Goal: Check status: Check status

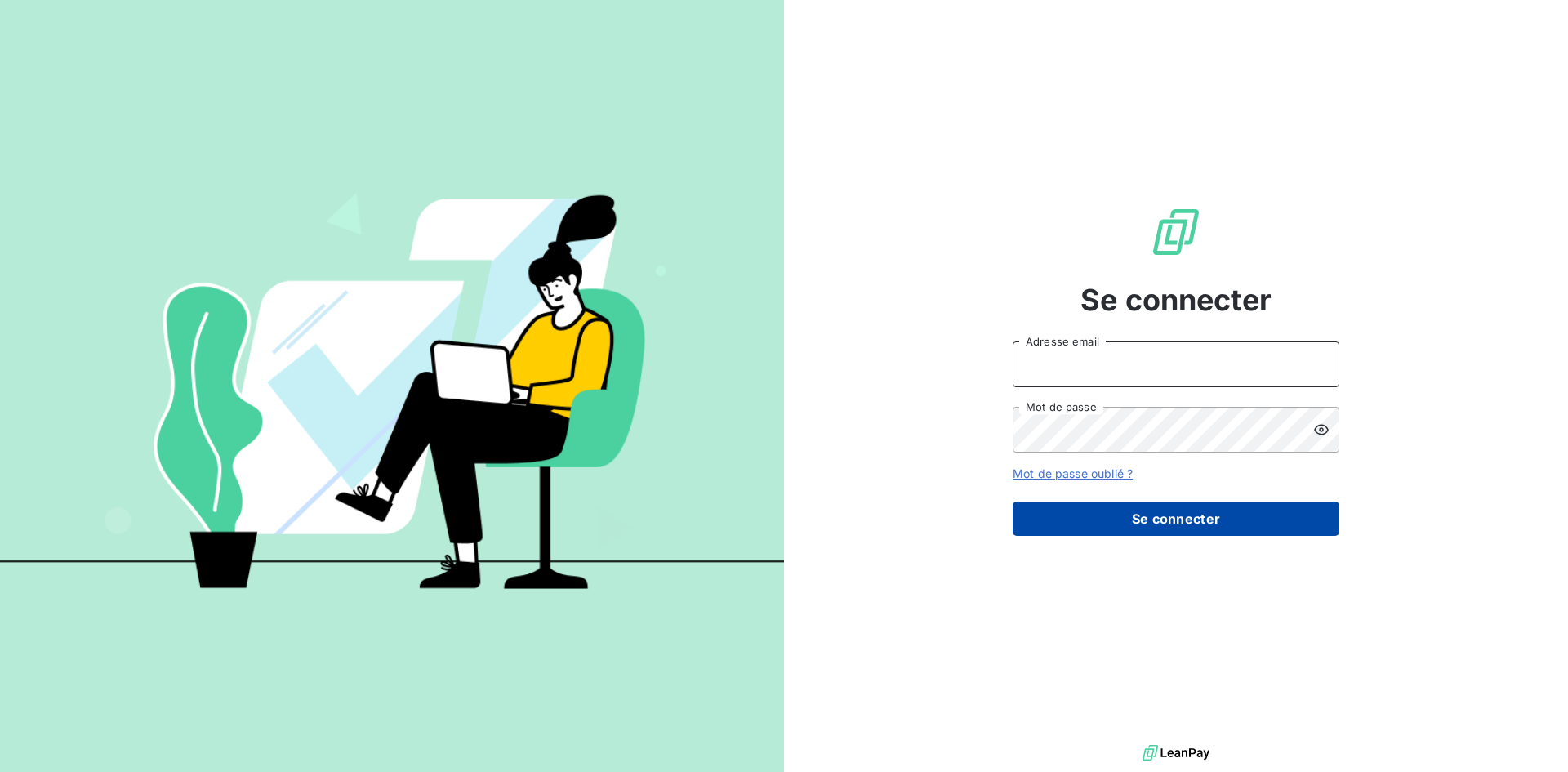
type input "[EMAIL_ADDRESS][DOMAIN_NAME]"
click at [1128, 527] on button "Se connecter" at bounding box center [1175, 518] width 326 height 34
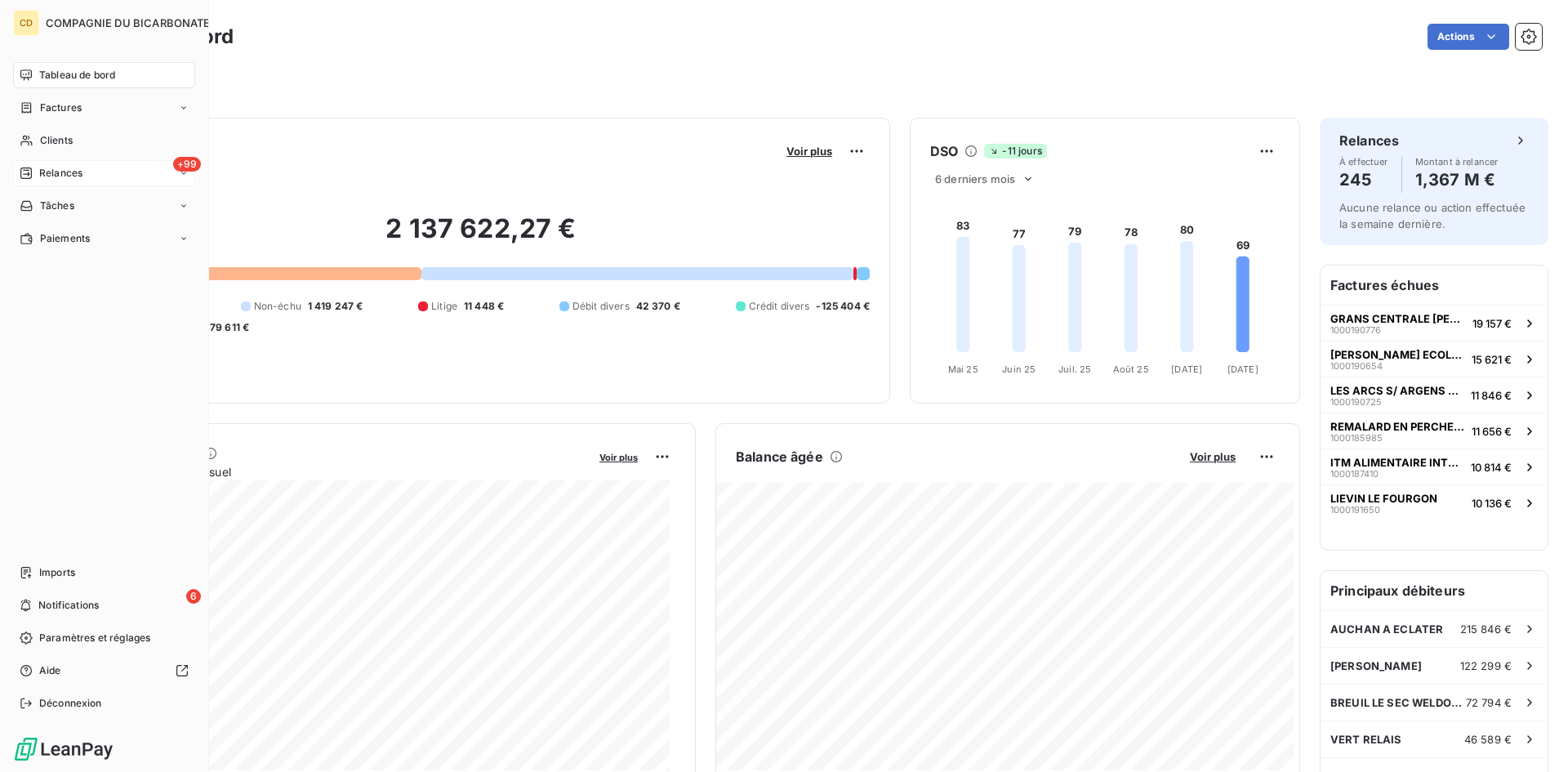
click at [41, 172] on span "Relances" at bounding box center [60, 173] width 43 height 15
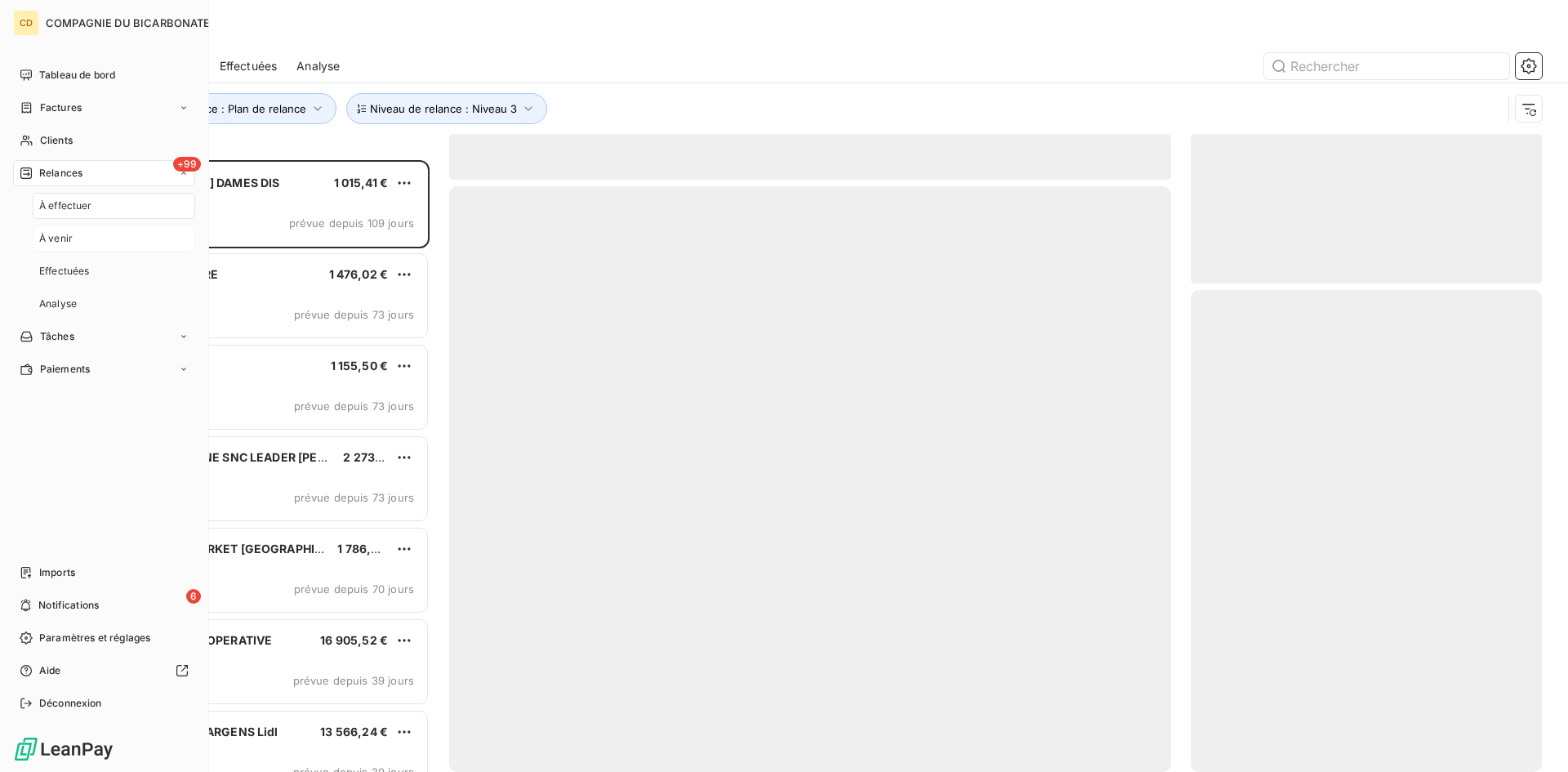
scroll to position [600, 339]
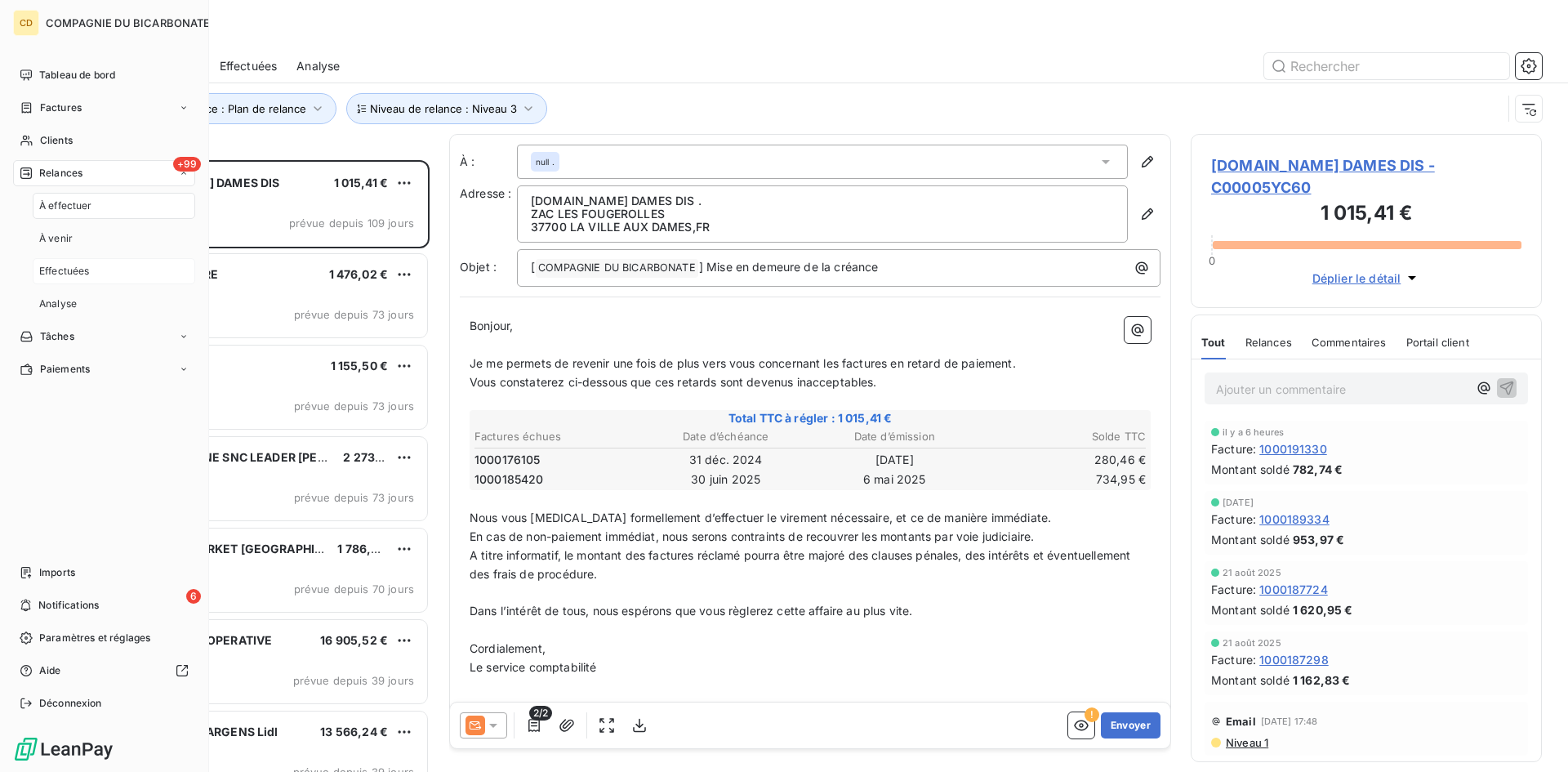
click at [84, 271] on span "Effectuées" at bounding box center [64, 271] width 51 height 15
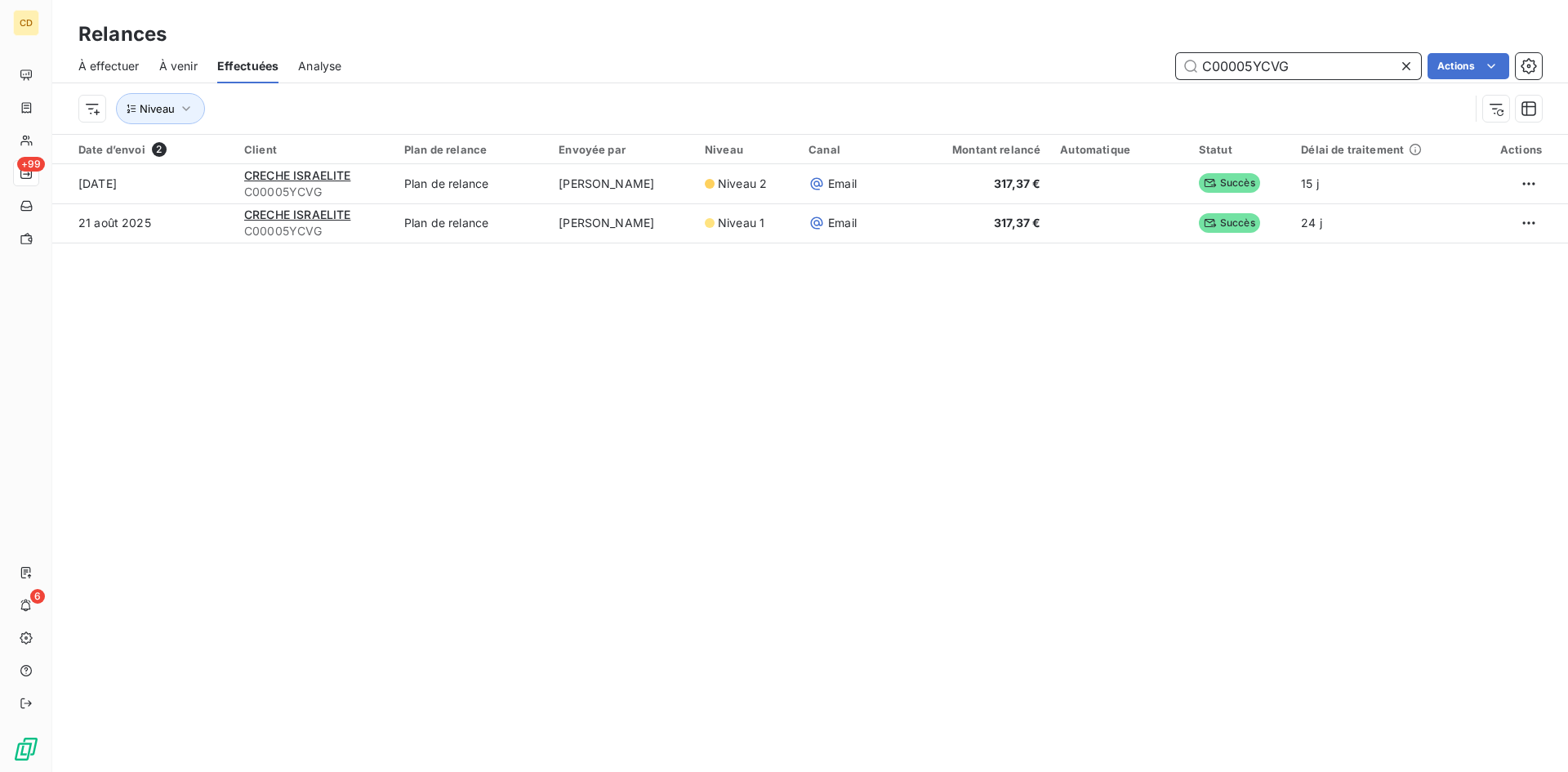
drag, startPoint x: 1321, startPoint y: 65, endPoint x: 1247, endPoint y: 68, distance: 74.1
click at [1247, 68] on input "C00005YCVG" at bounding box center [1298, 66] width 245 height 27
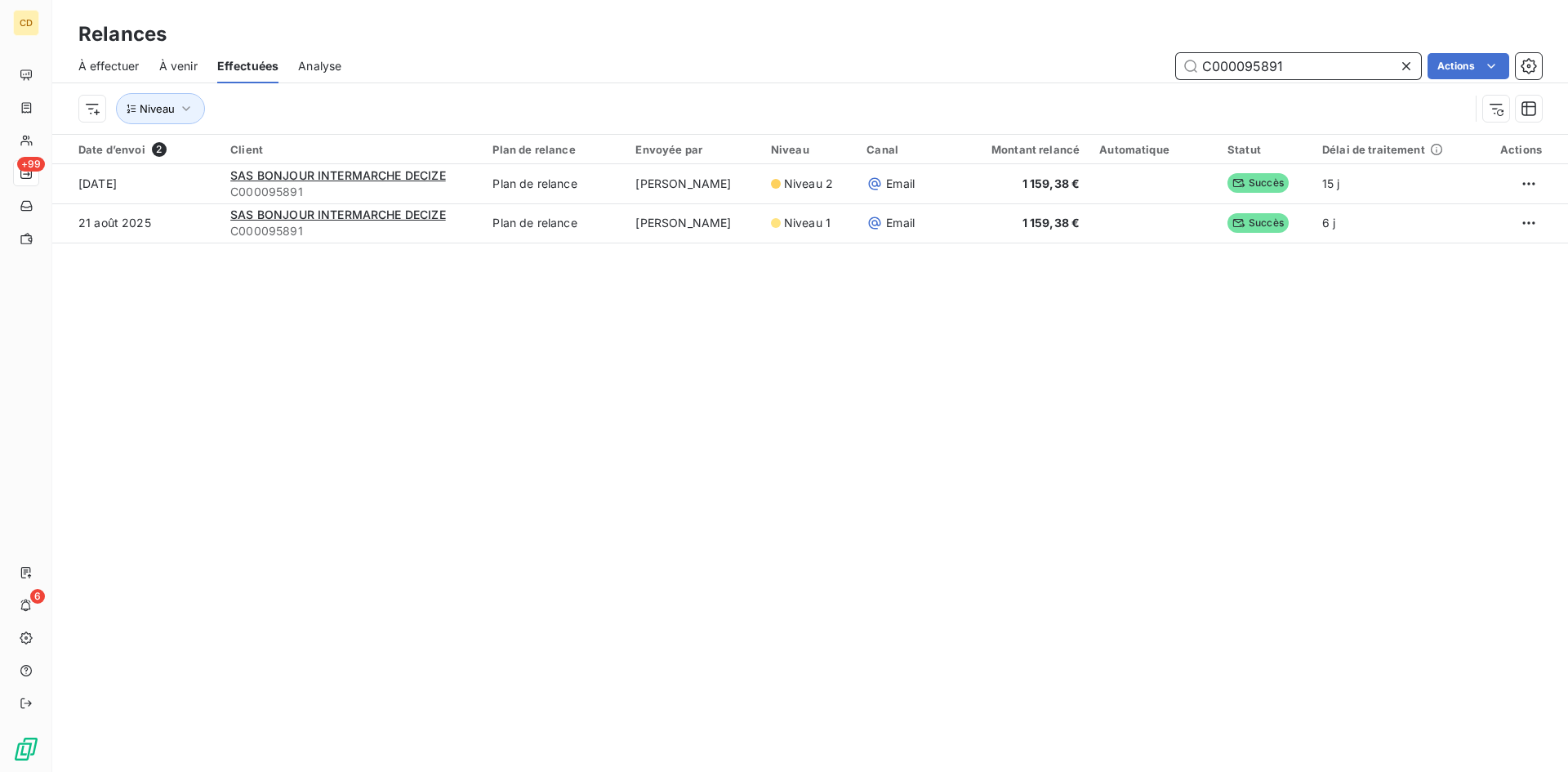
type input "C000095891"
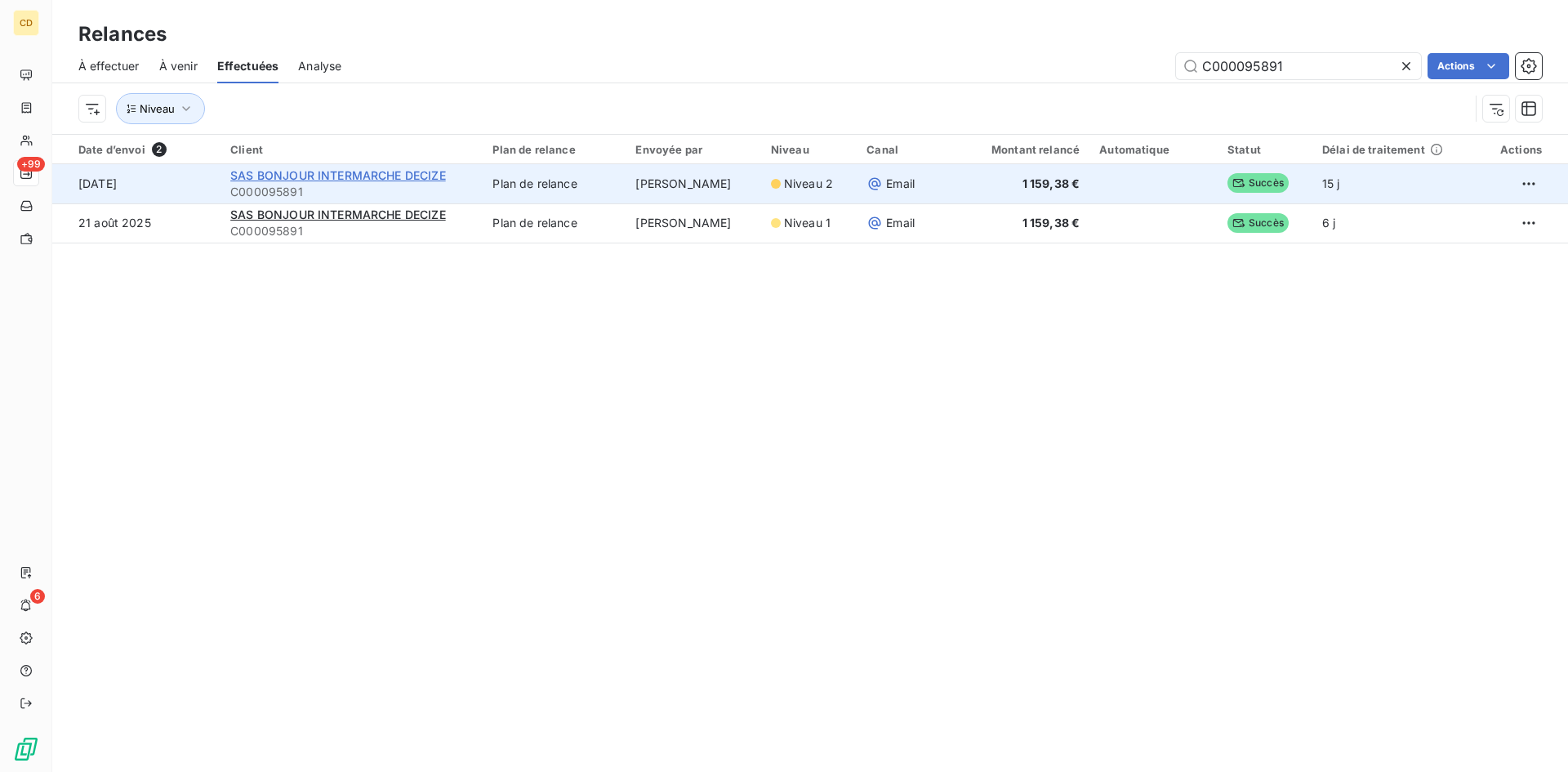
click at [321, 171] on span "SAS BONJOUR INTERMARCHE DECIZE" at bounding box center [338, 175] width 215 height 14
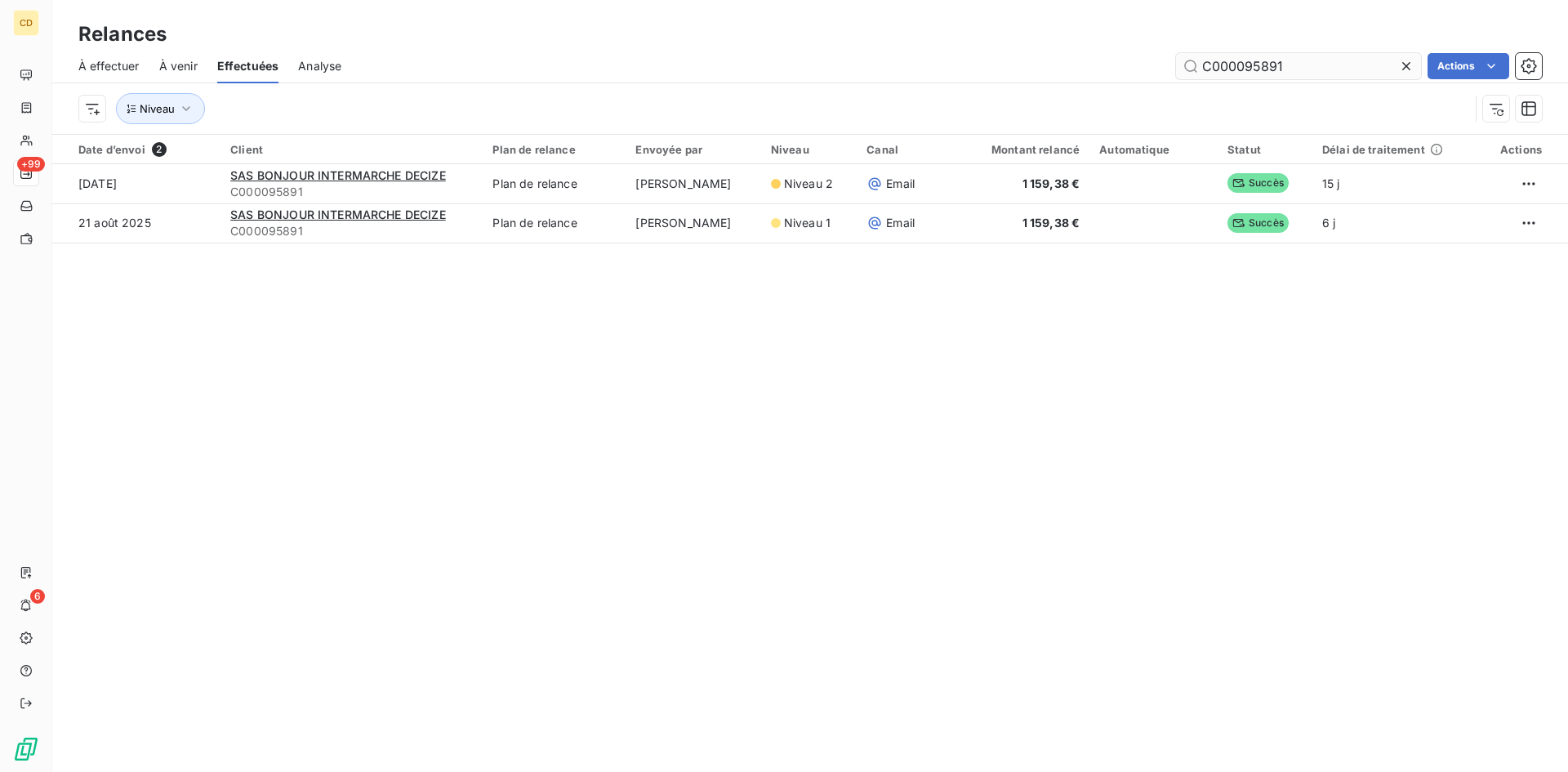
drag, startPoint x: 1264, startPoint y: 68, endPoint x: 1242, endPoint y: 68, distance: 22.0
click at [1242, 68] on input "C000095891" at bounding box center [1298, 66] width 245 height 27
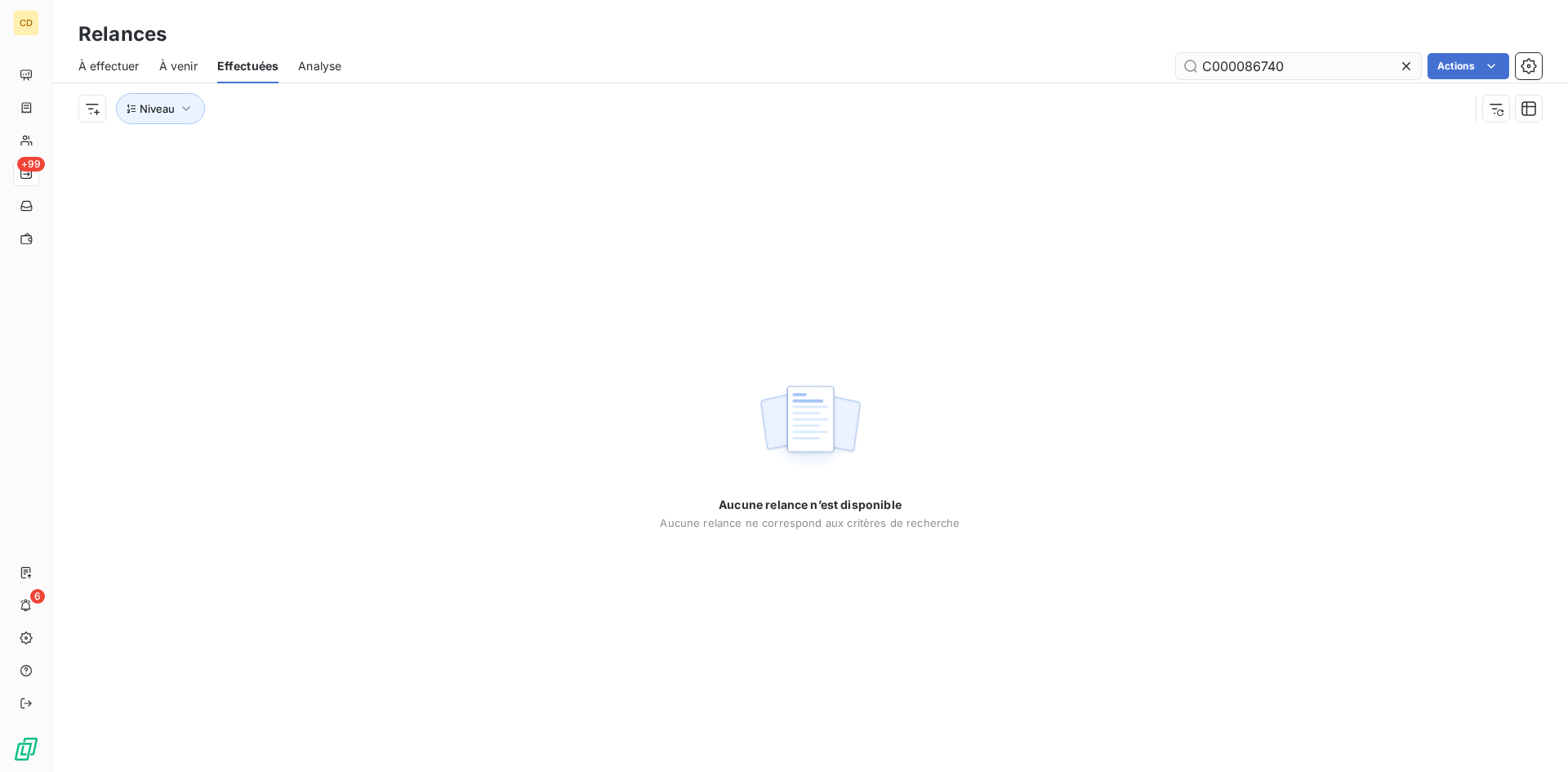
type input "C000086740"
click at [104, 65] on span "À effectuer" at bounding box center [109, 66] width 61 height 17
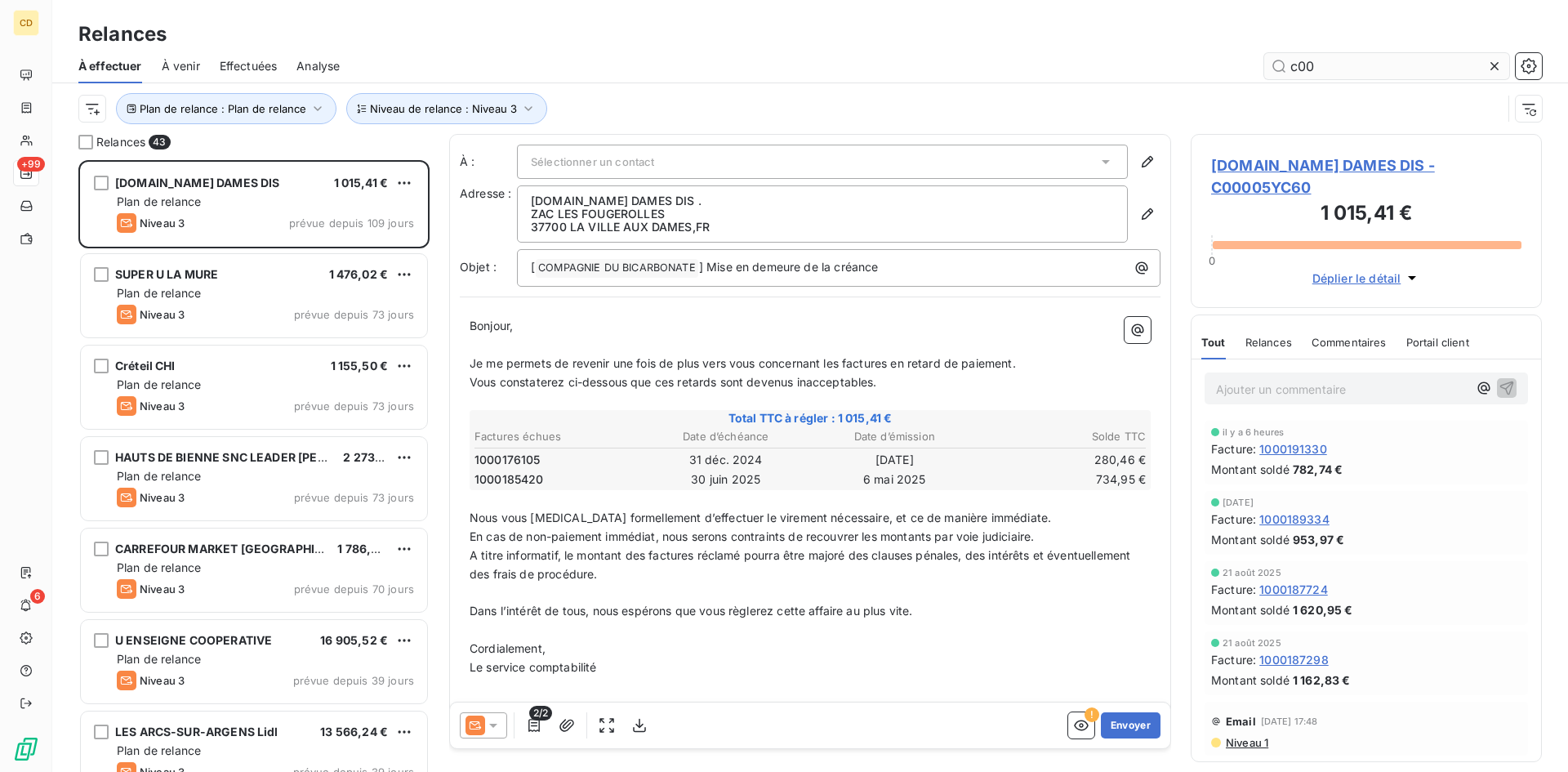
scroll to position [600, 339]
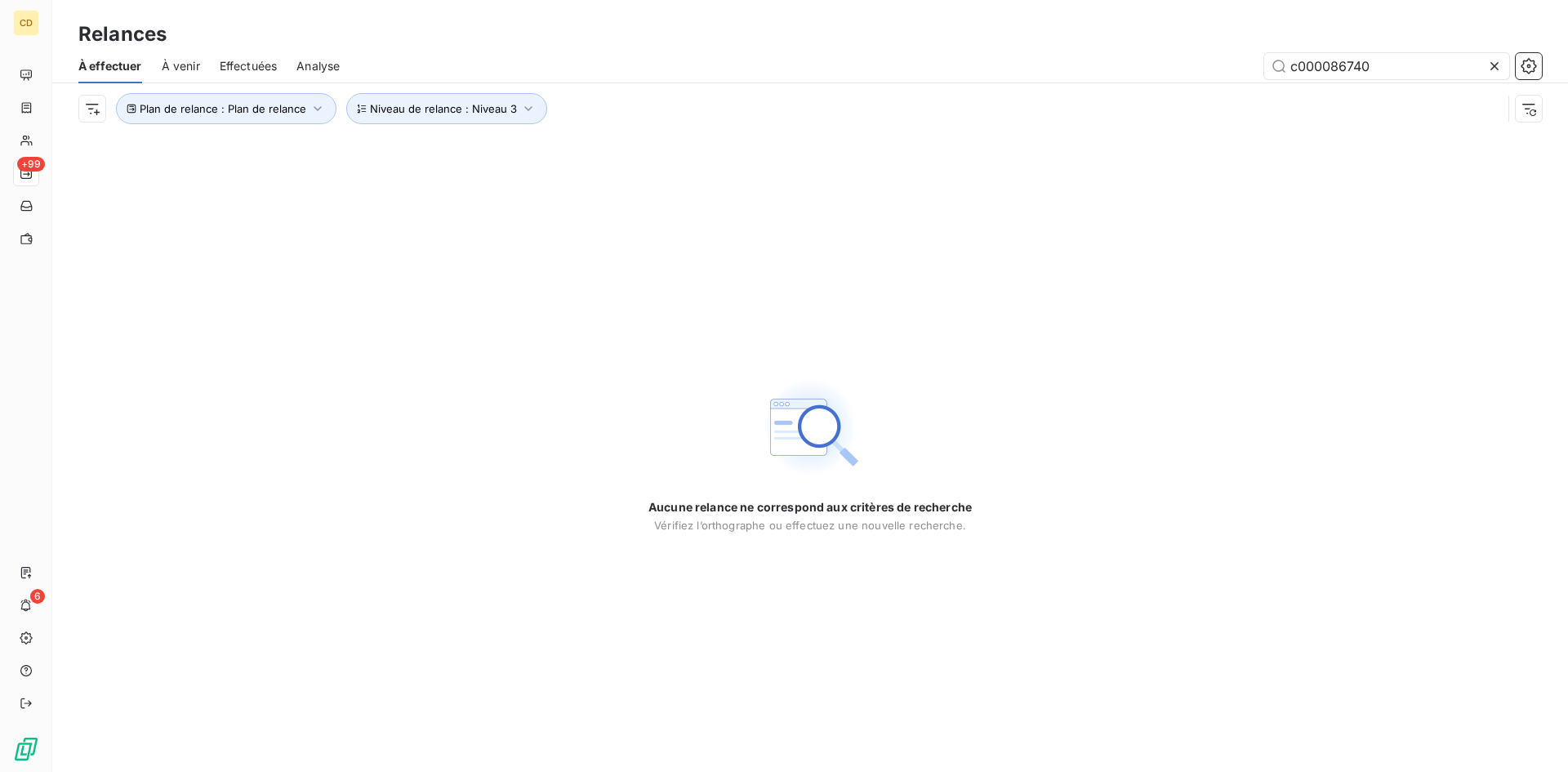
type input "c000086740"
click at [1493, 64] on icon at bounding box center [1494, 66] width 17 height 17
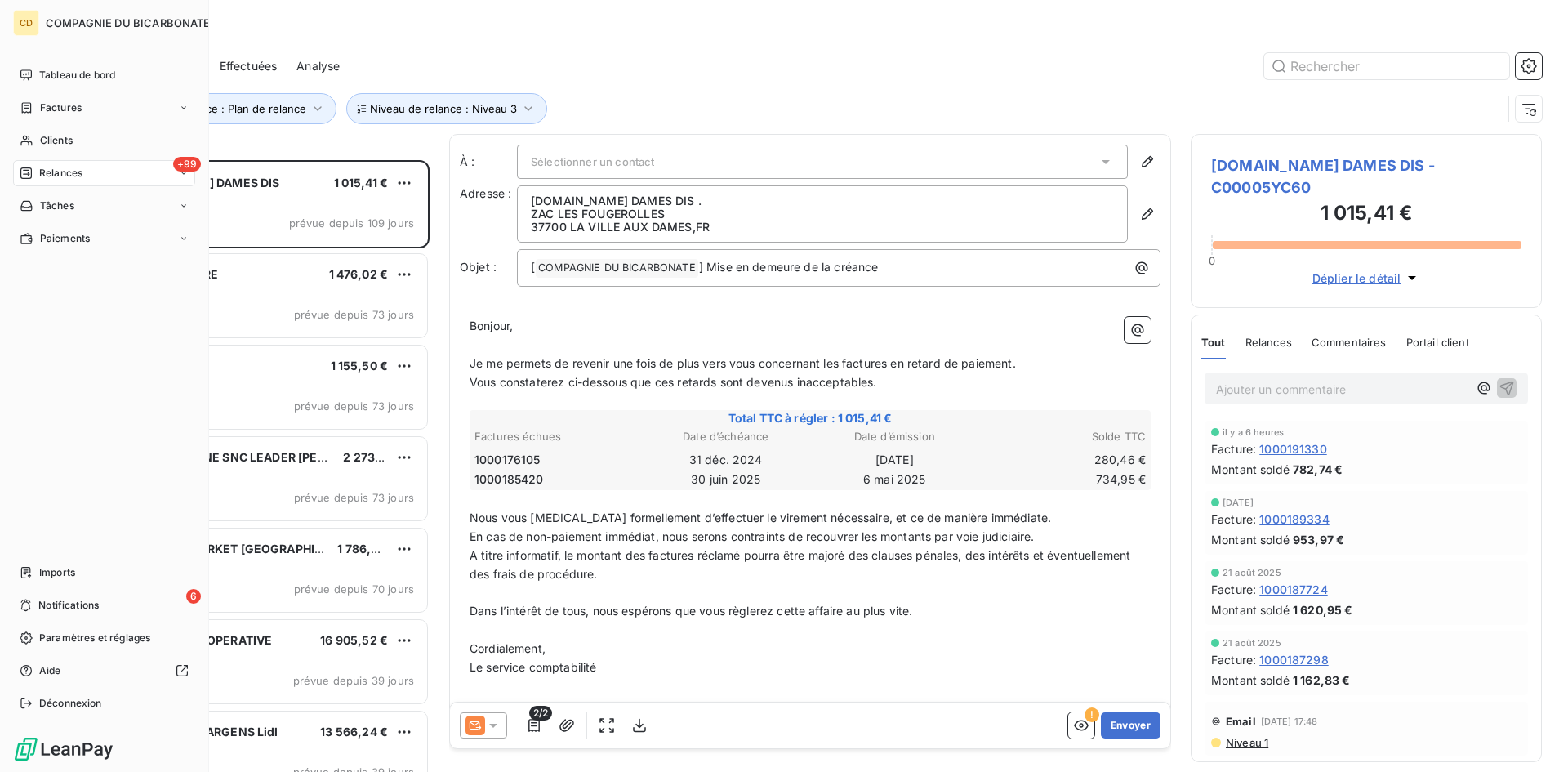
scroll to position [600, 339]
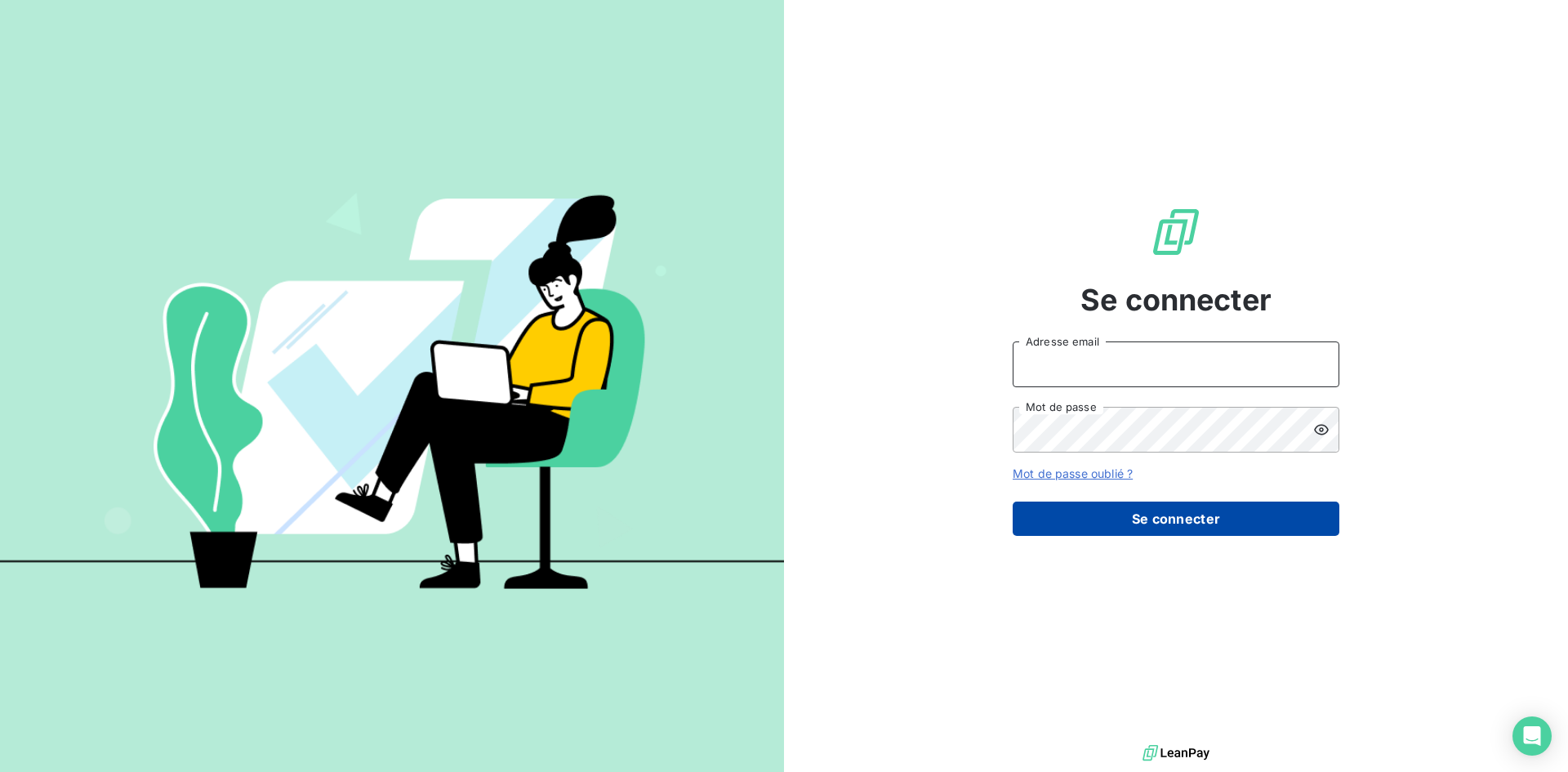
type input "[EMAIL_ADDRESS][DOMAIN_NAME]"
click at [1118, 519] on button "Se connecter" at bounding box center [1175, 518] width 326 height 34
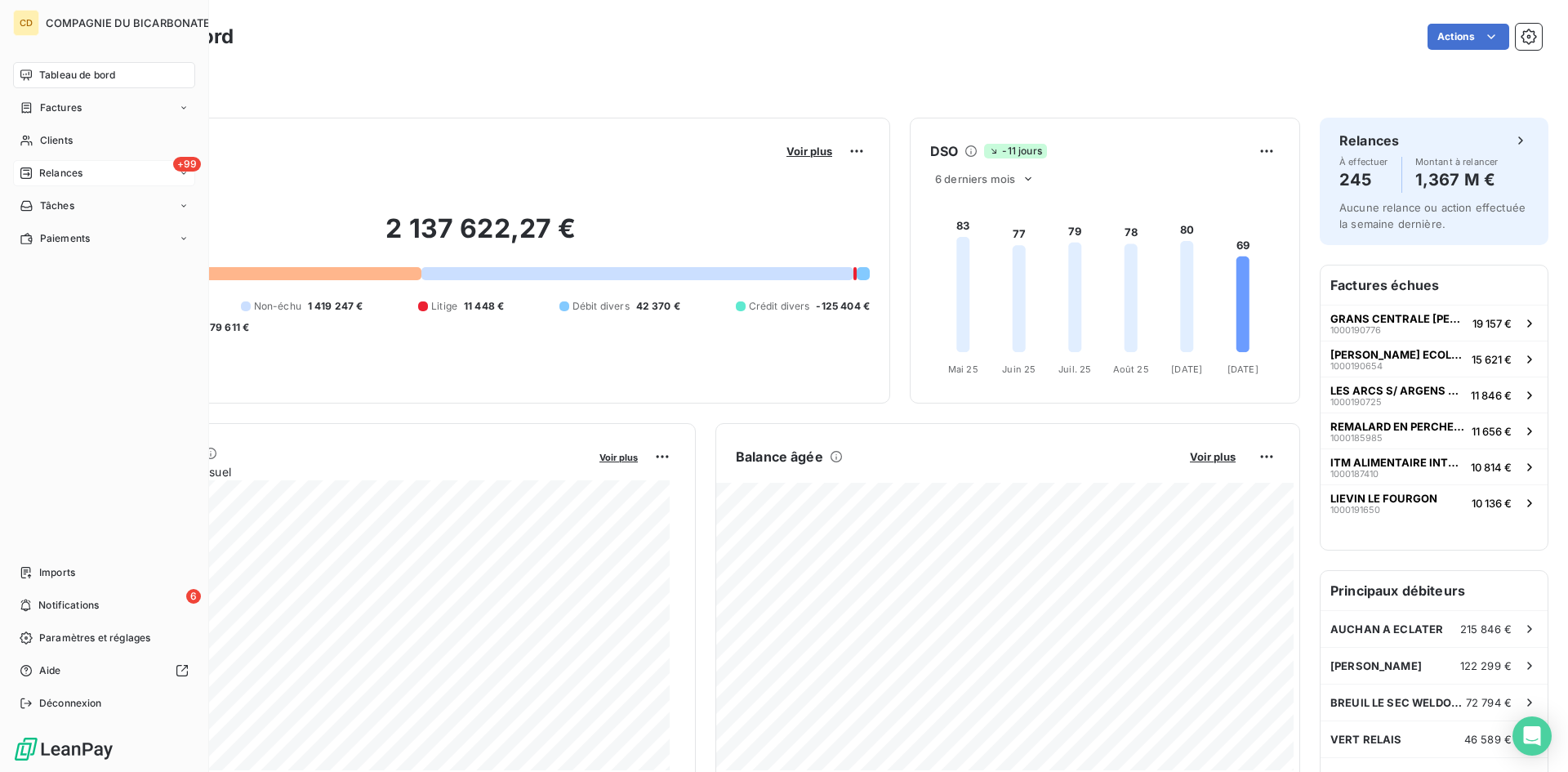
click at [34, 171] on div "Relances" at bounding box center [51, 173] width 63 height 15
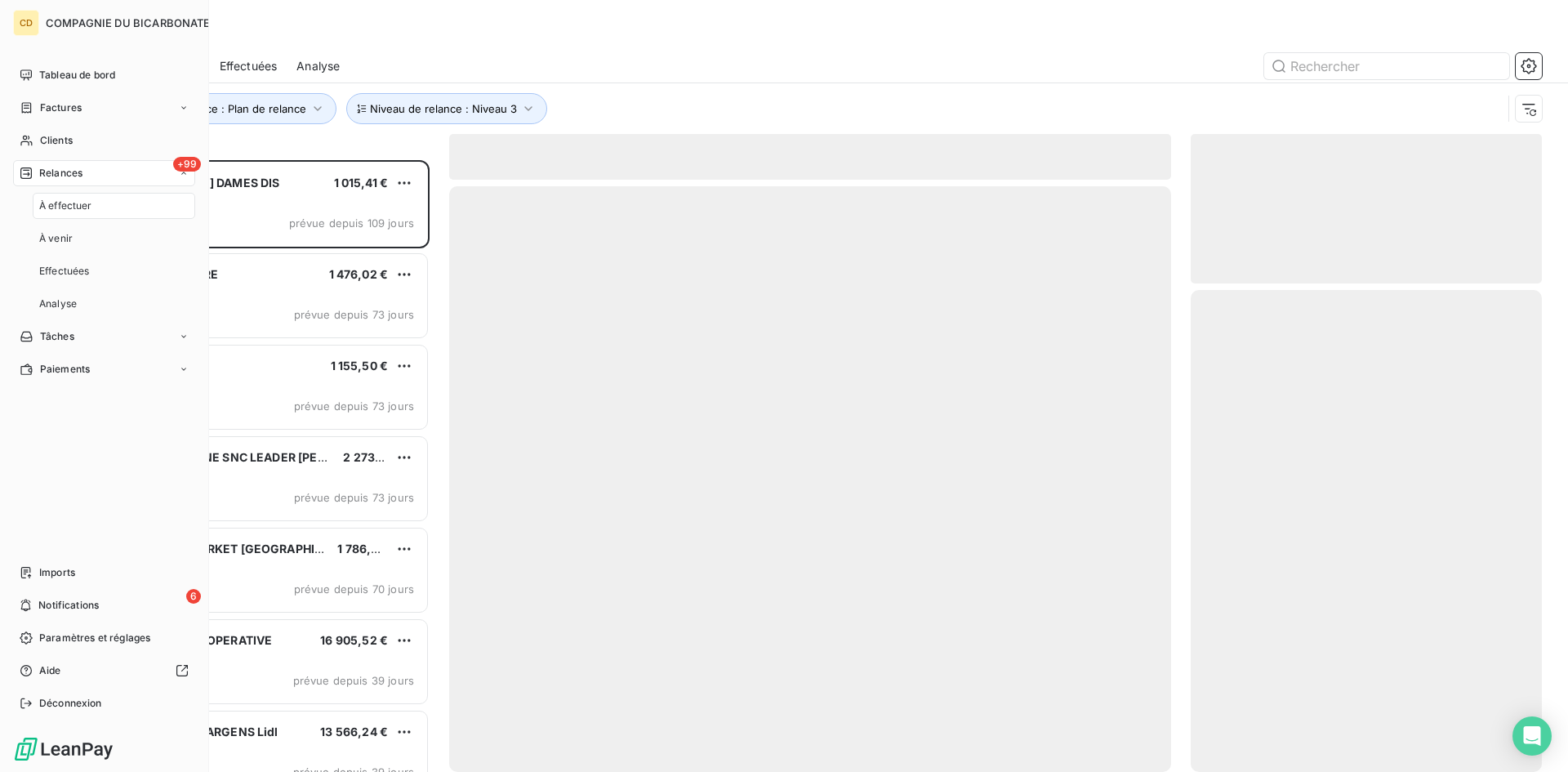
scroll to position [600, 339]
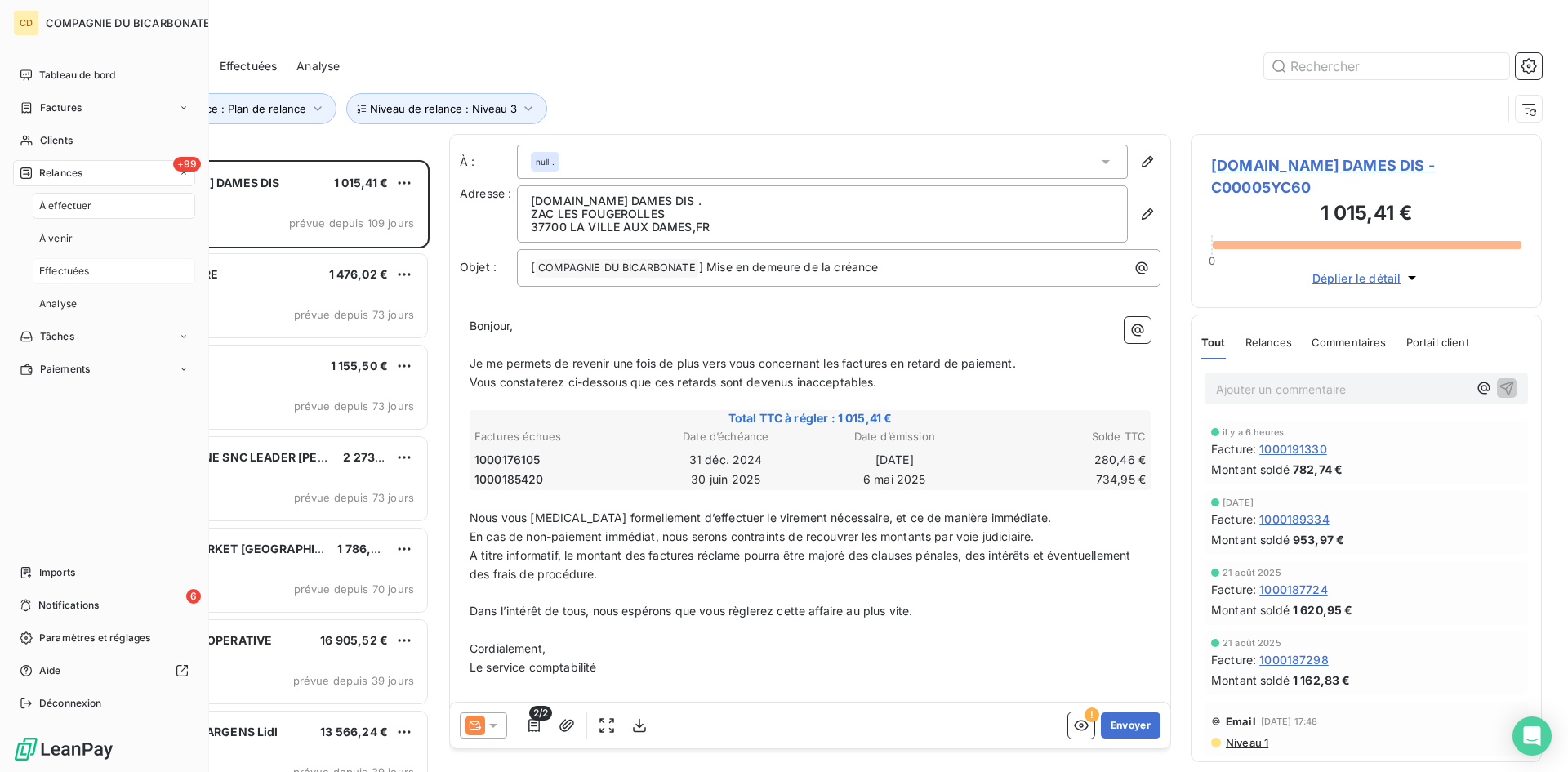
click at [60, 274] on span "Effectuées" at bounding box center [64, 271] width 51 height 15
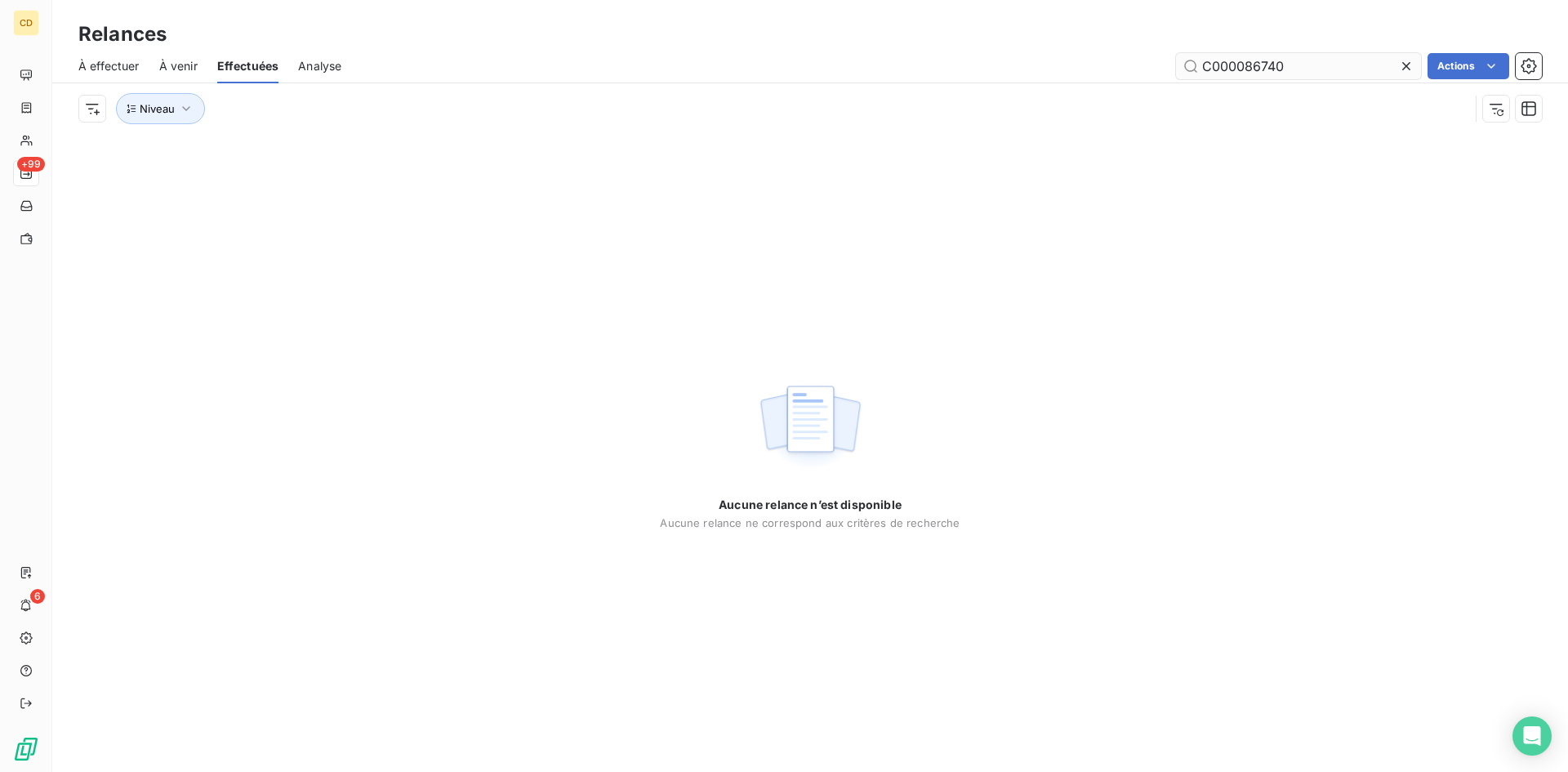
drag, startPoint x: 1301, startPoint y: 68, endPoint x: 1246, endPoint y: 70, distance: 55.0
click at [1246, 70] on input "C000086740" at bounding box center [1298, 66] width 245 height 27
click at [90, 63] on span "À effectuer" at bounding box center [109, 66] width 61 height 17
type input "C000089121"
